Goal: Information Seeking & Learning: Learn about a topic

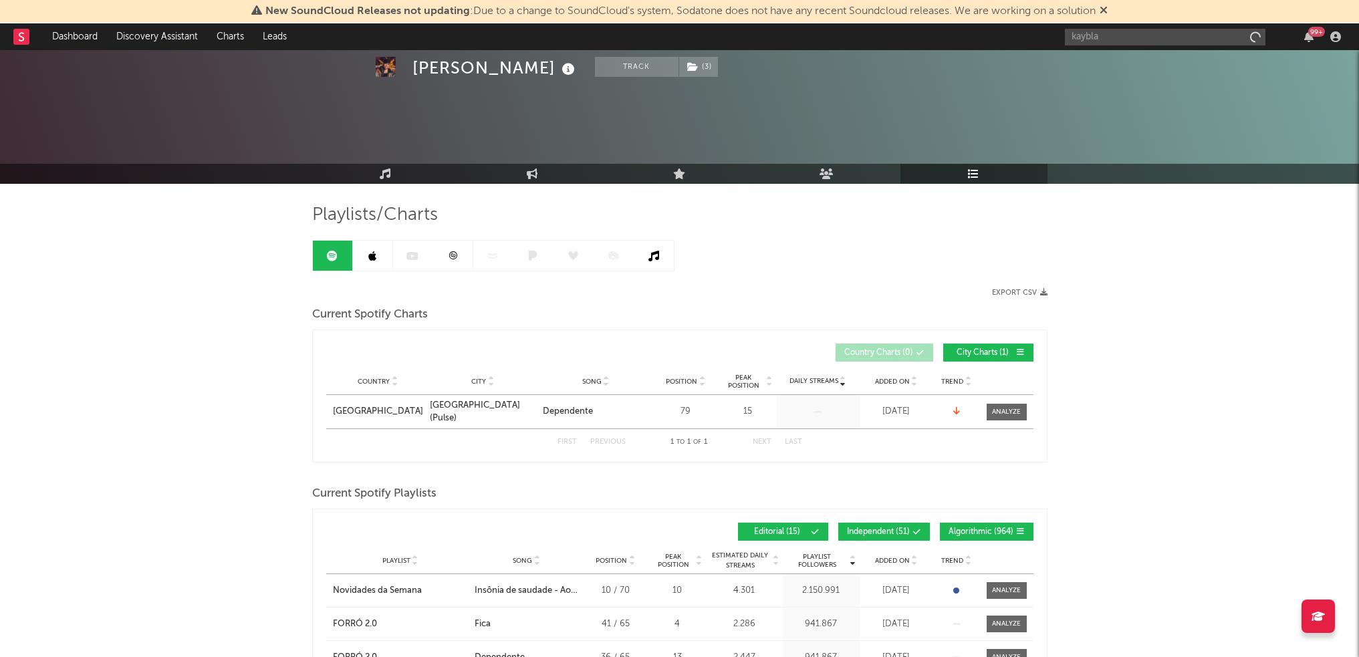
scroll to position [535, 0]
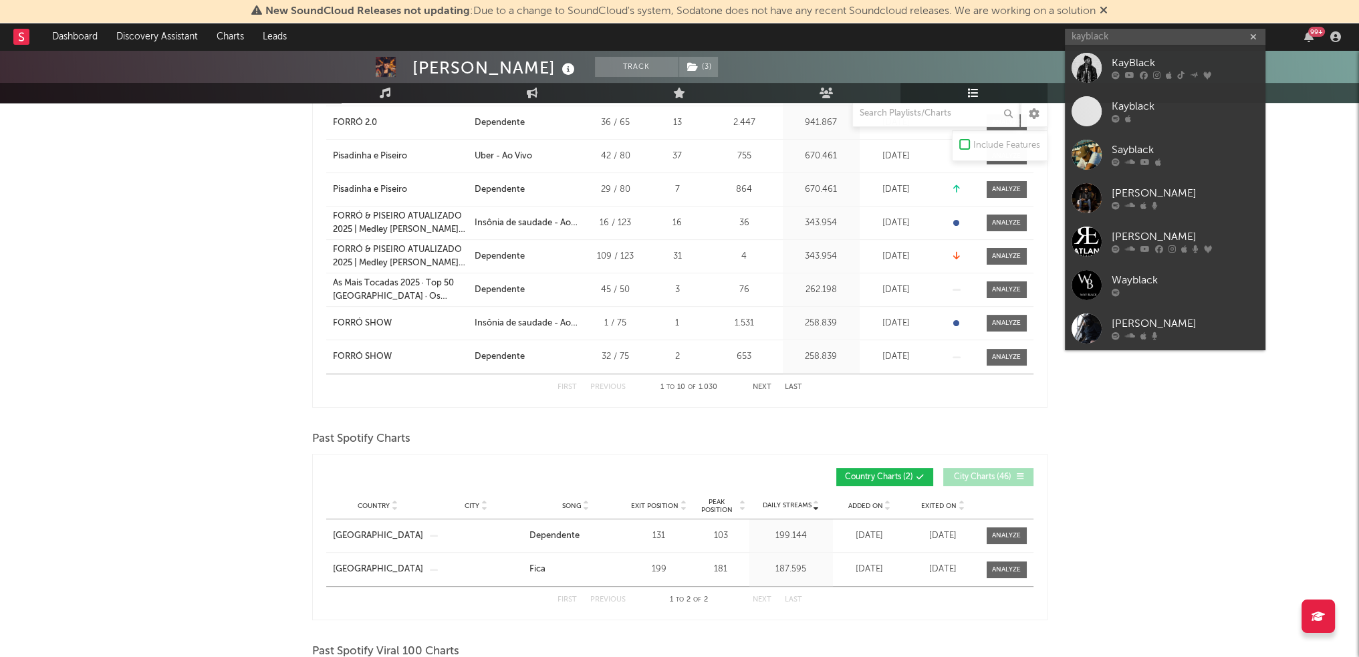
click at [1199, 34] on input "kayblack" at bounding box center [1165, 37] width 201 height 17
type input "kayblack"
click at [1171, 64] on div "KayBlack" at bounding box center [1185, 63] width 147 height 16
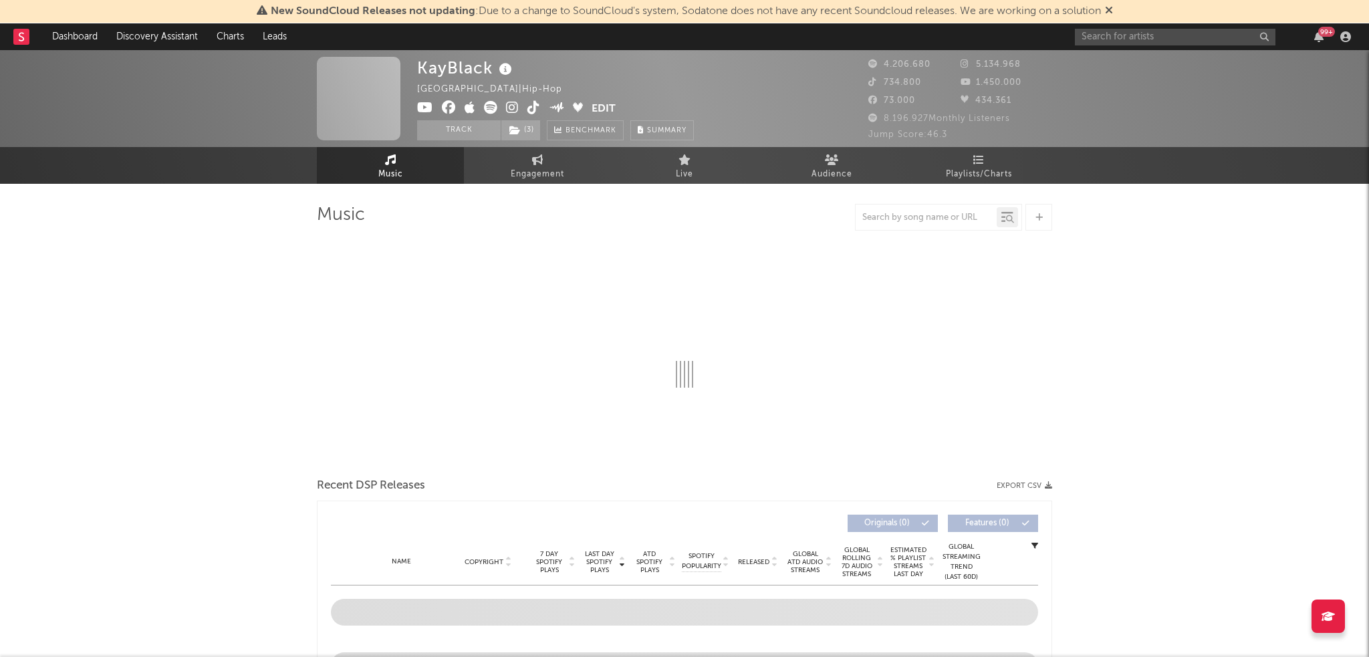
select select "6m"
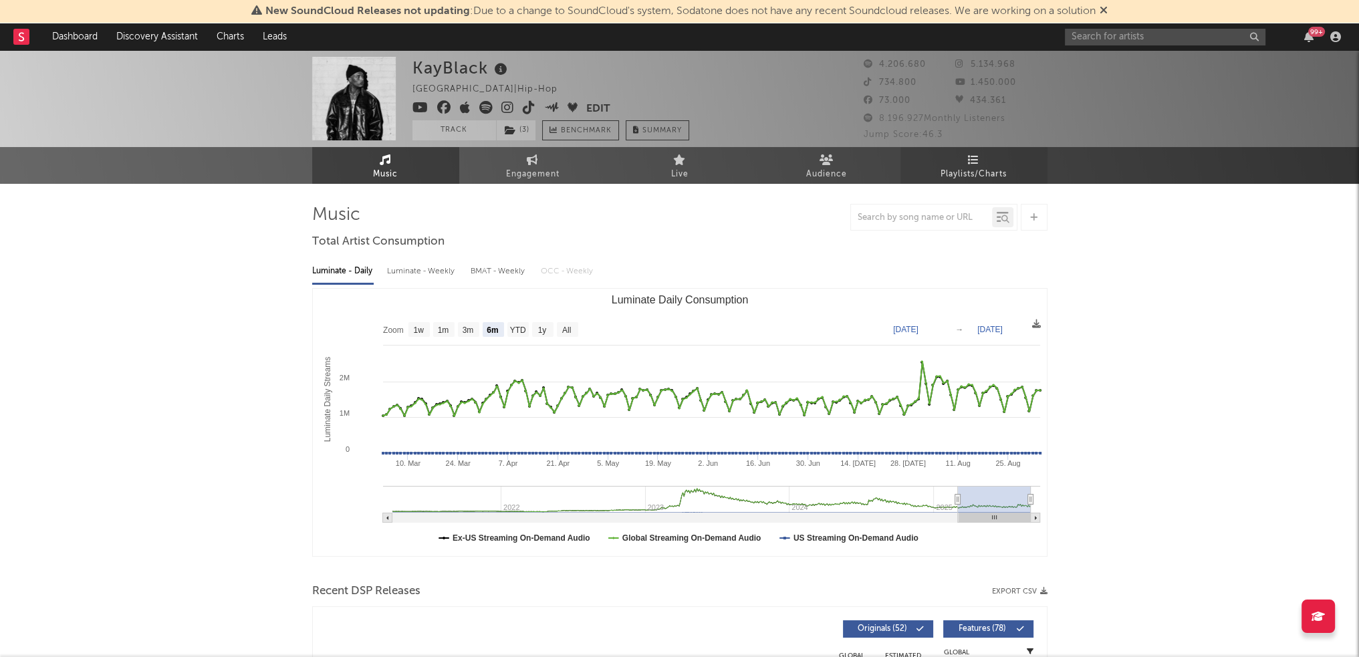
click at [975, 166] on span "Playlists/Charts" at bounding box center [974, 174] width 66 height 16
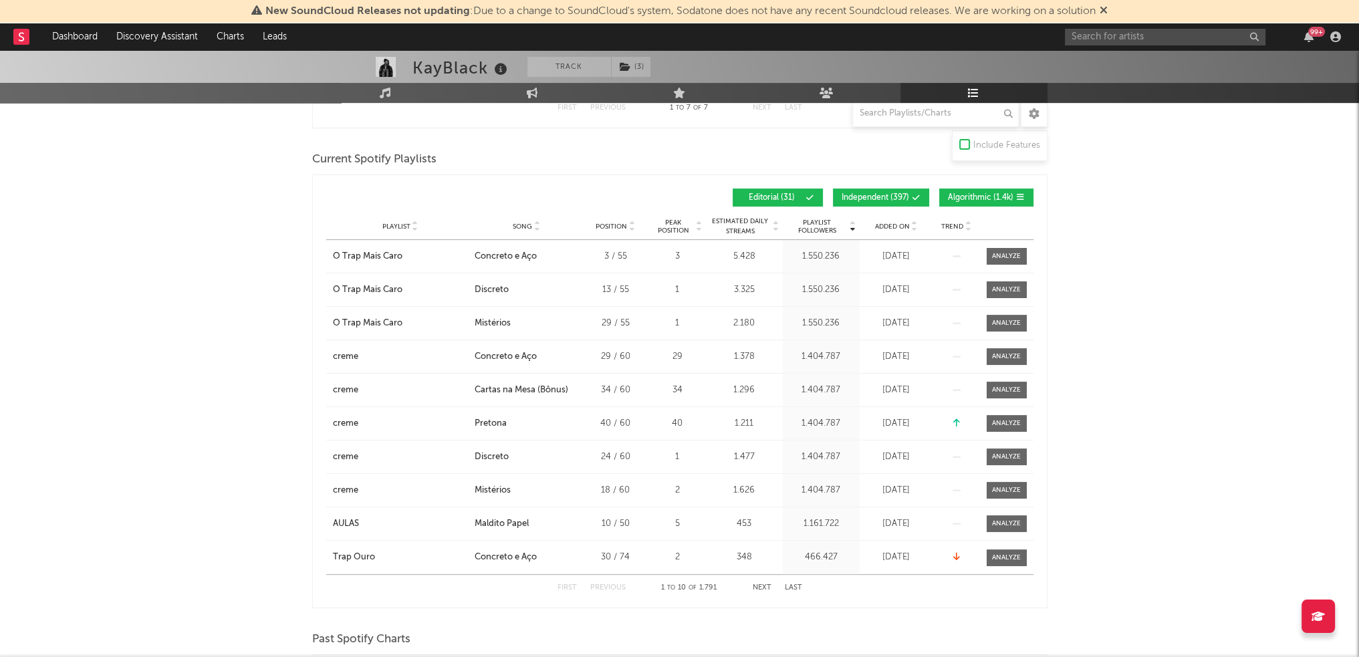
scroll to position [869, 0]
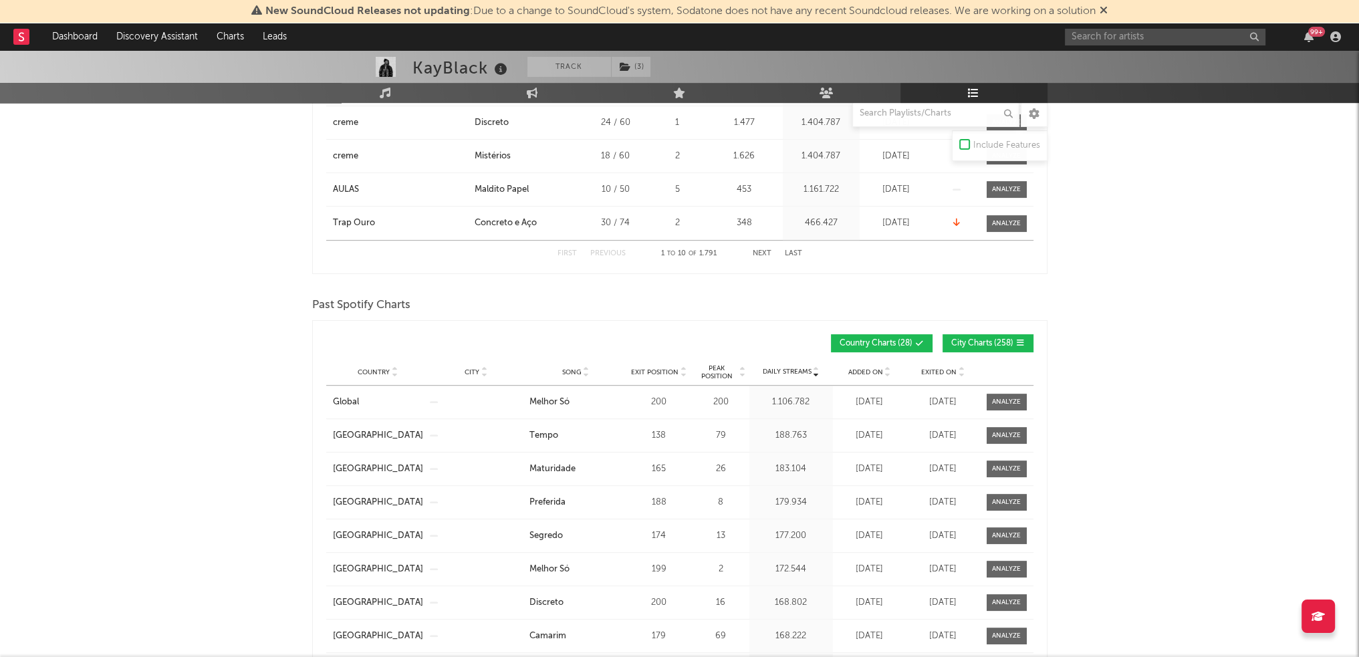
click at [982, 342] on span "City Charts ( 258 )" at bounding box center [982, 344] width 62 height 8
click at [854, 369] on span "Added On" at bounding box center [865, 372] width 35 height 8
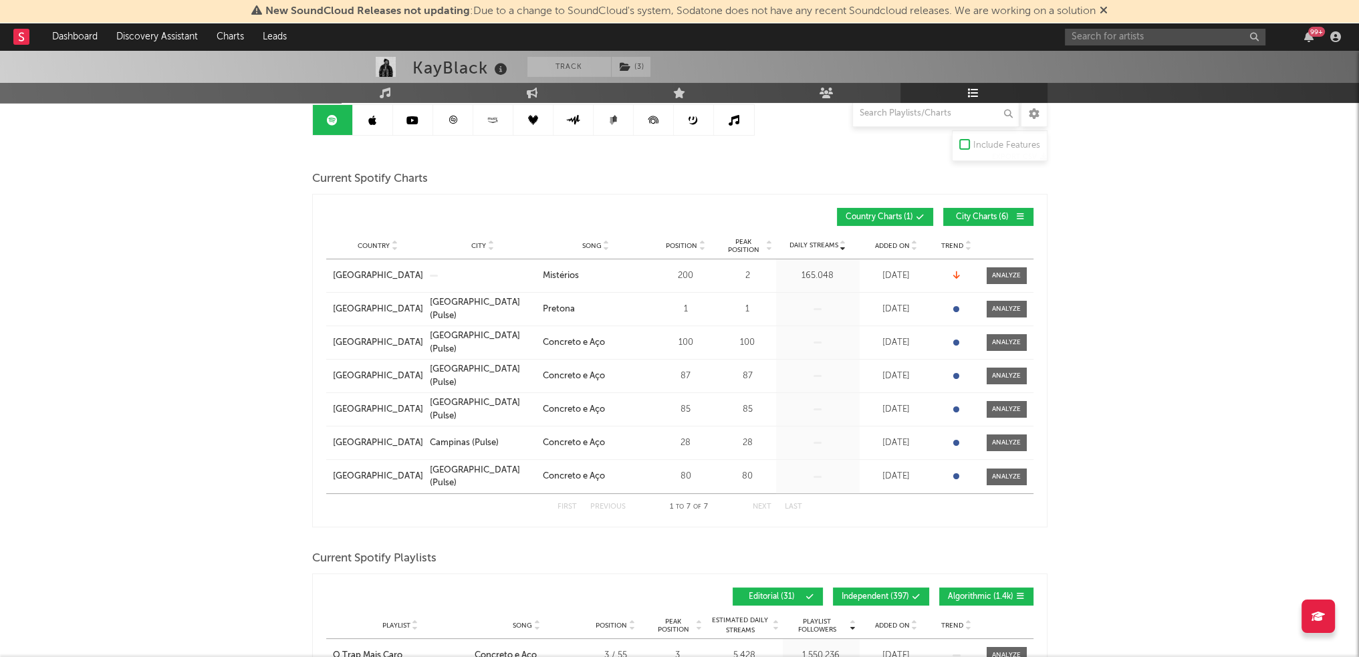
scroll to position [67, 0]
